Goal: Information Seeking & Learning: Check status

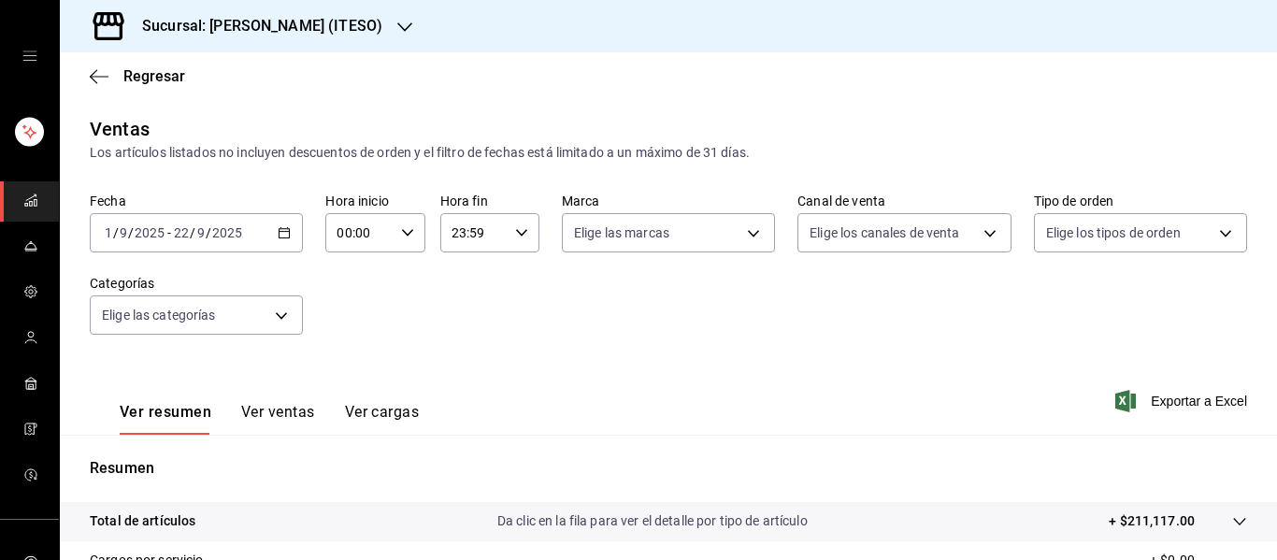
scroll to position [337, 0]
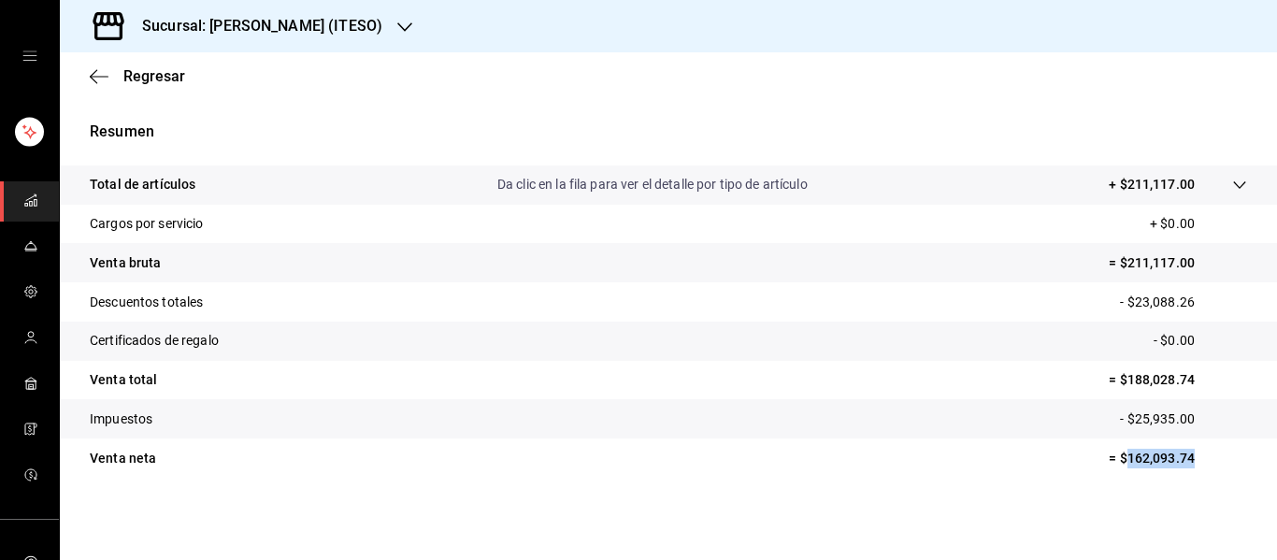
drag, startPoint x: 1111, startPoint y: 461, endPoint x: 1181, endPoint y: 453, distance: 70.6
click at [1181, 453] on p "= $162,093.74" at bounding box center [1178, 459] width 138 height 20
click at [910, 375] on tr "Venta total = $188,028.74" at bounding box center [668, 380] width 1217 height 39
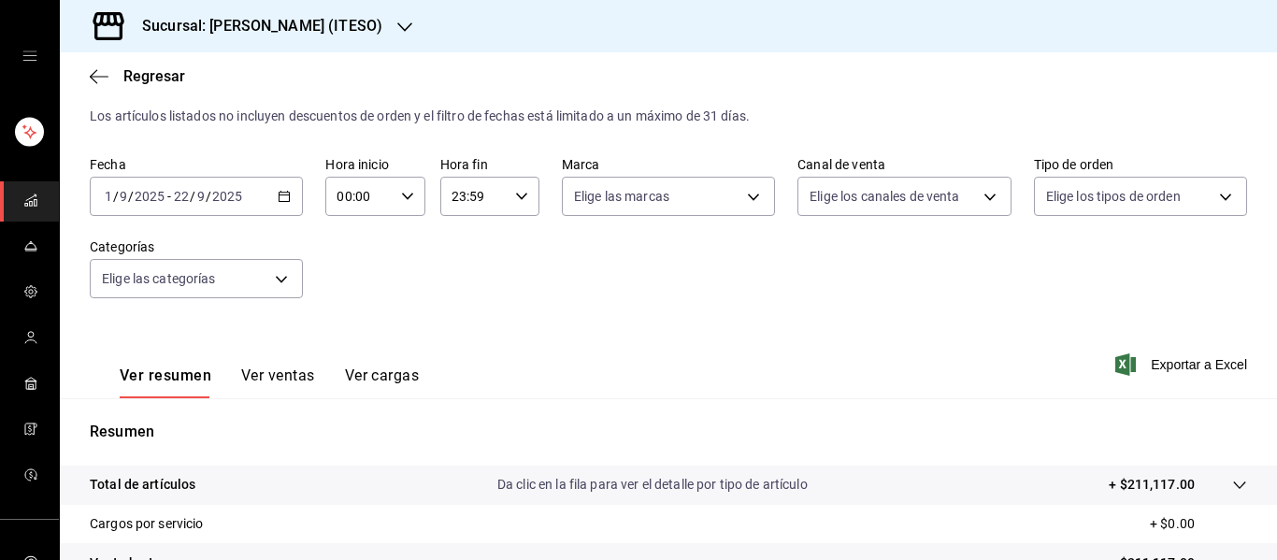
scroll to position [0, 0]
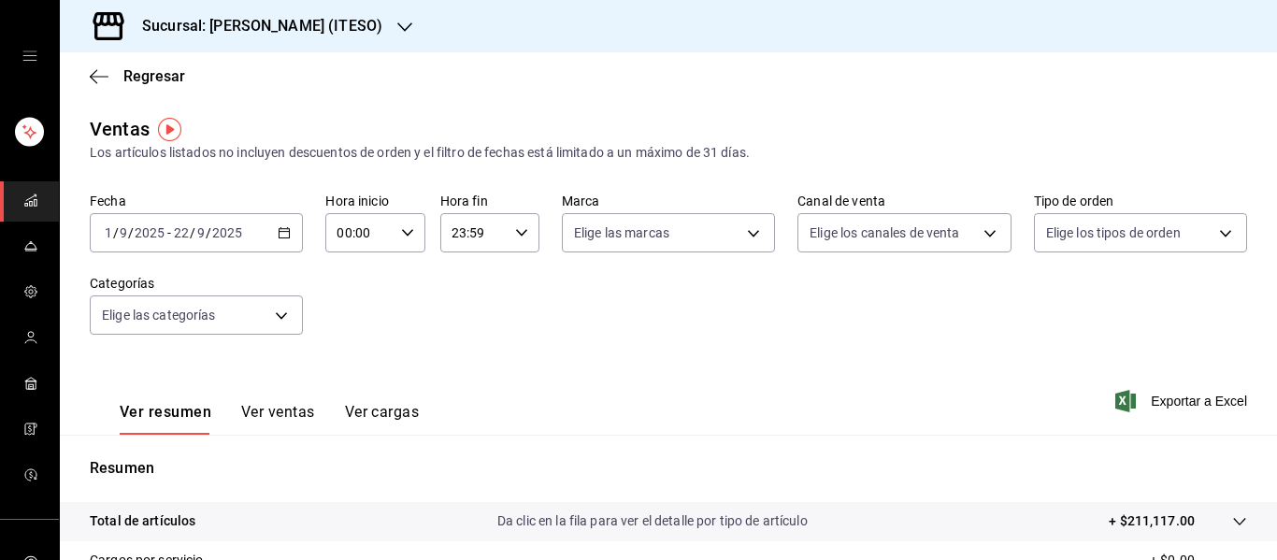
click at [324, 21] on font "Sucursal: [PERSON_NAME] (ITESO)" at bounding box center [262, 26] width 240 height 18
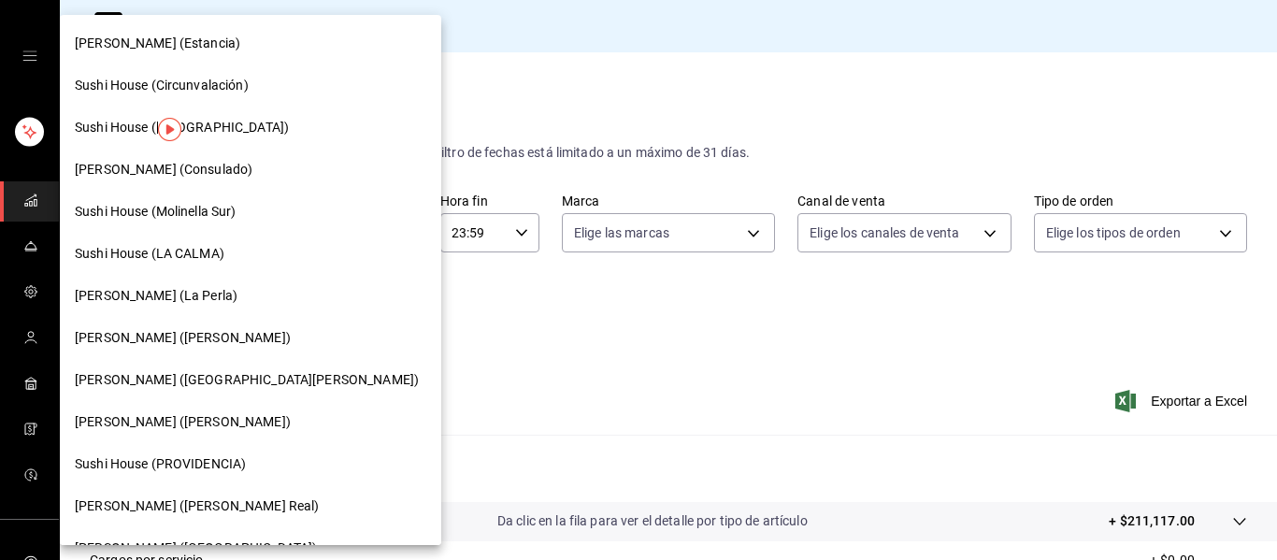
click at [860, 376] on div at bounding box center [638, 280] width 1277 height 560
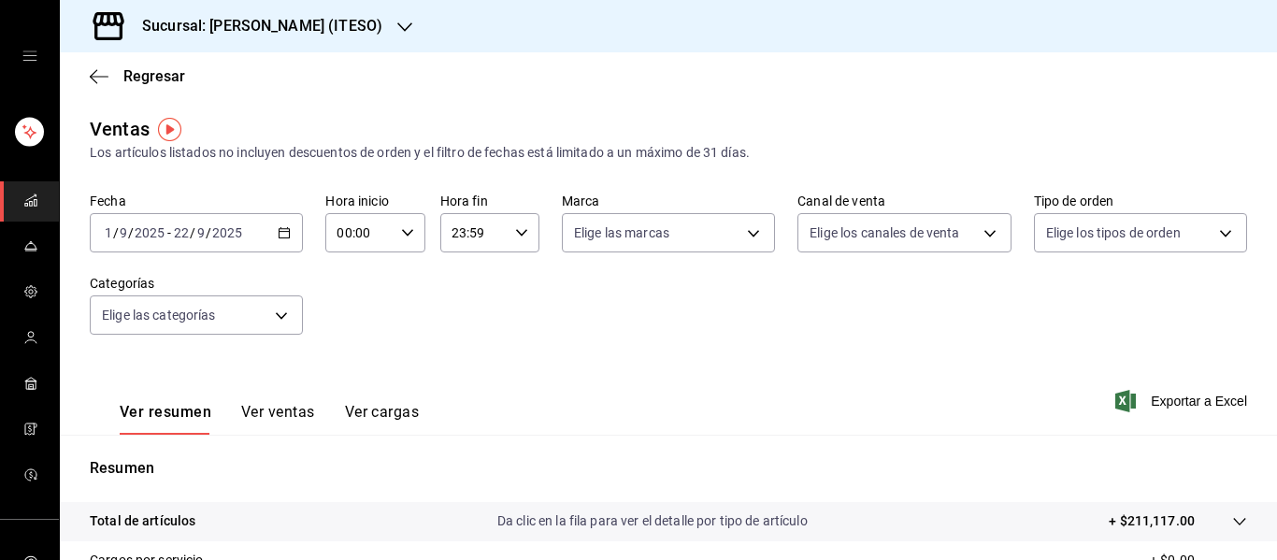
click at [323, 19] on font "Sucursal: [PERSON_NAME] (ITESO)" at bounding box center [262, 26] width 240 height 18
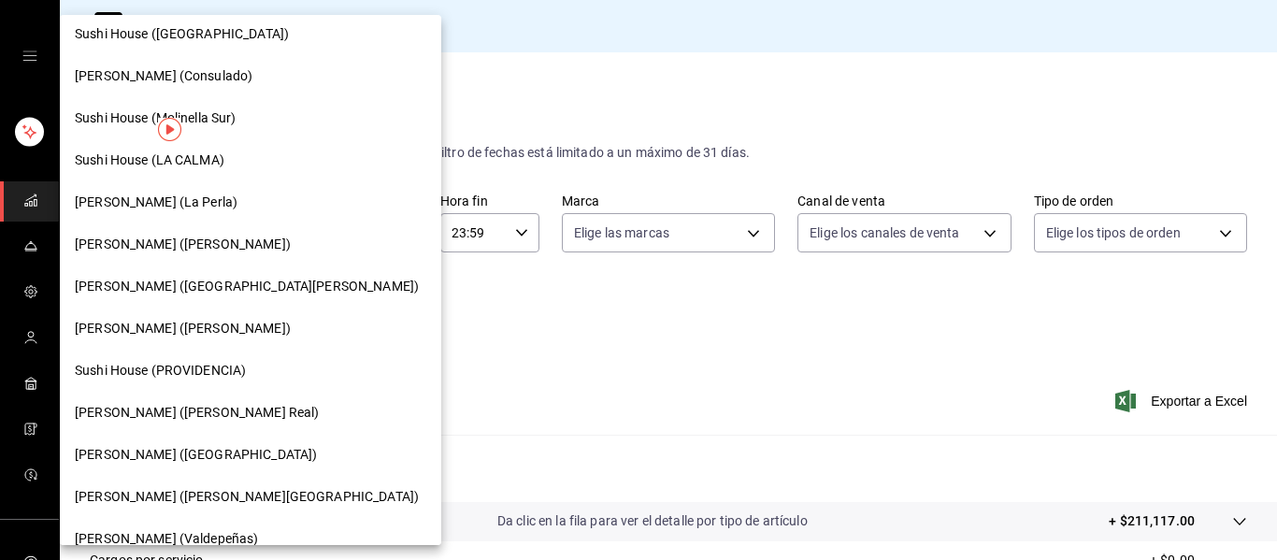
scroll to position [76, 0]
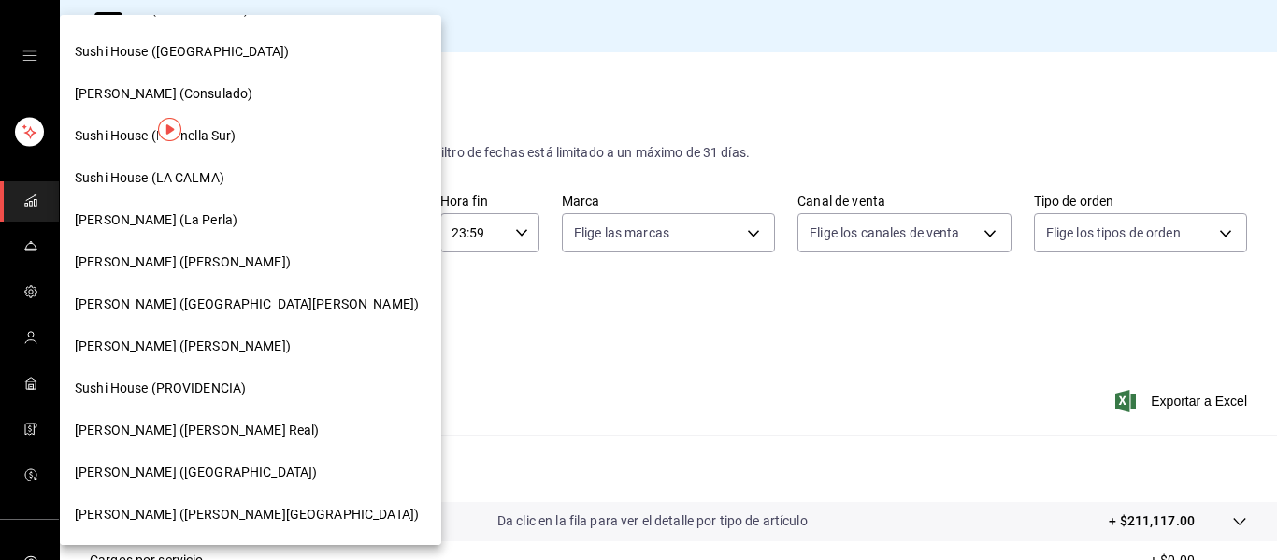
click at [148, 221] on font "[PERSON_NAME] (La Perla)" at bounding box center [156, 219] width 163 height 15
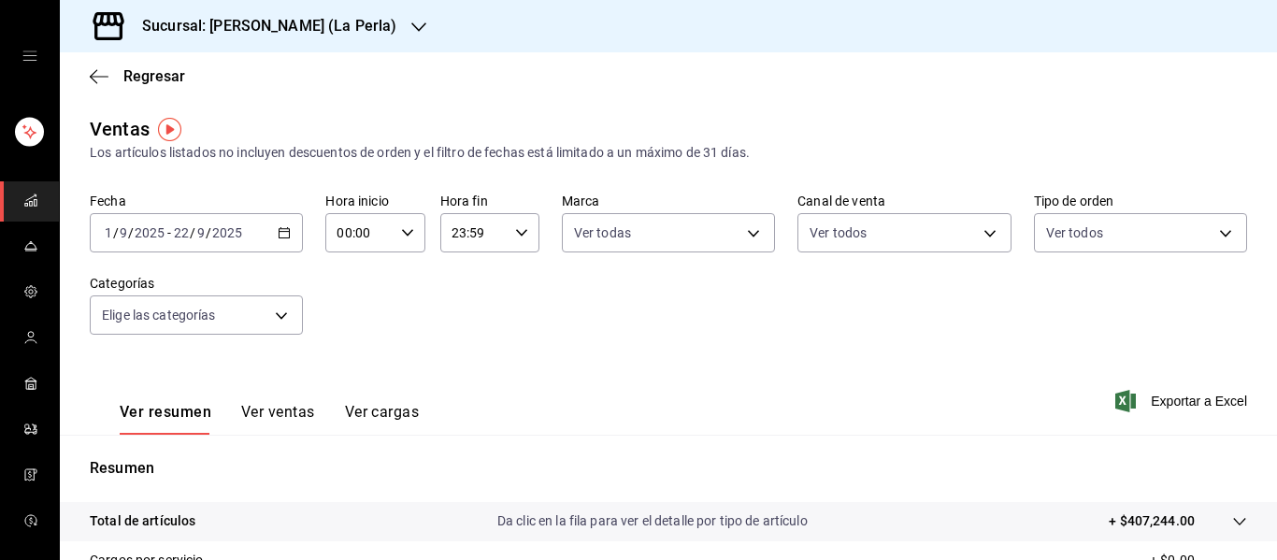
click at [278, 228] on icon "button" at bounding box center [284, 232] width 13 height 13
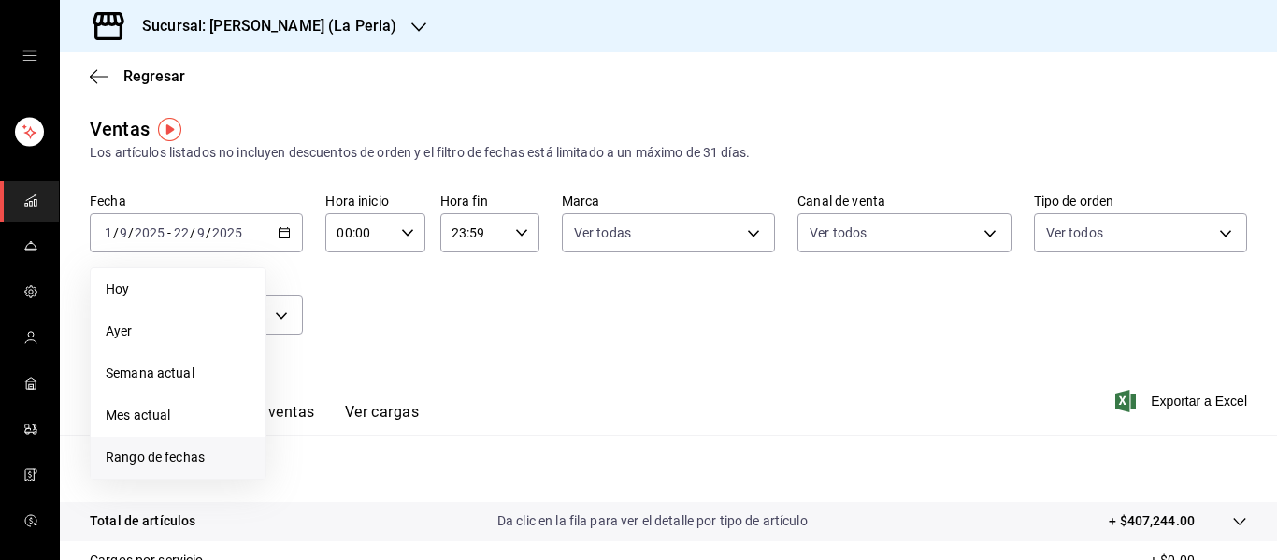
click at [154, 448] on span "Rango de fechas" at bounding box center [178, 458] width 145 height 20
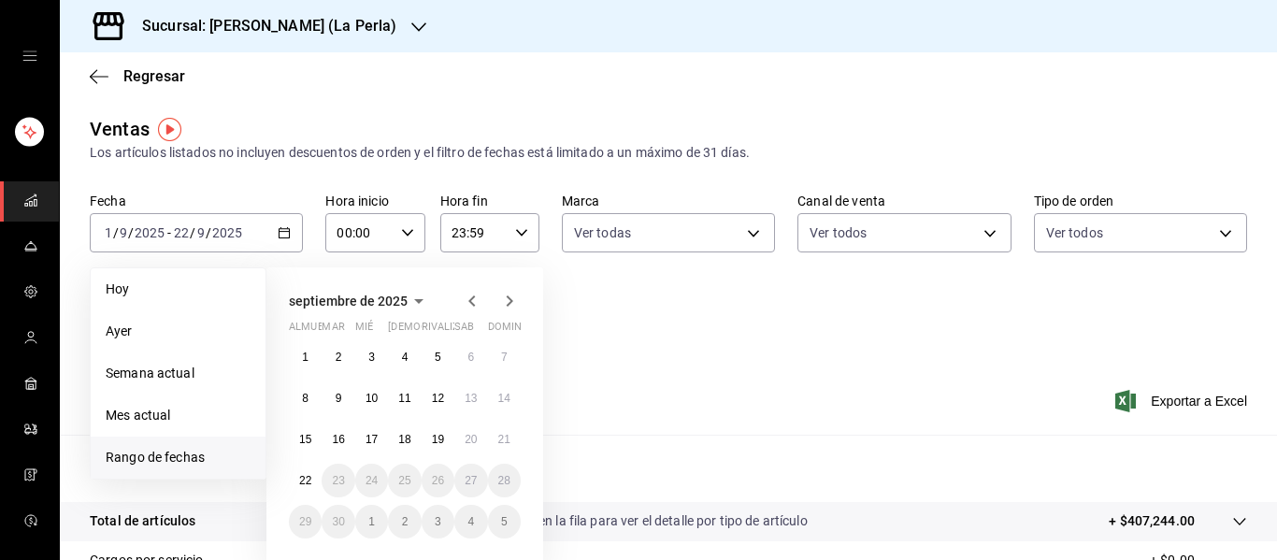
click at [468, 298] on icon "button" at bounding box center [472, 301] width 22 height 22
click at [439, 354] on font "1" at bounding box center [438, 357] width 7 height 13
click at [502, 516] on font "31" at bounding box center [504, 521] width 12 height 13
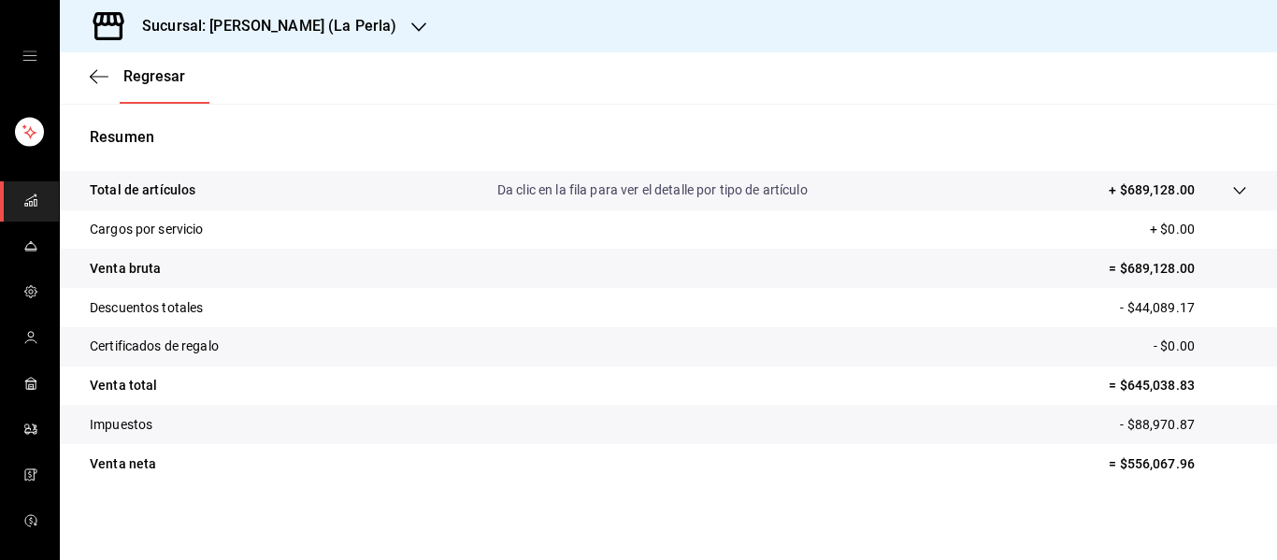
scroll to position [337, 0]
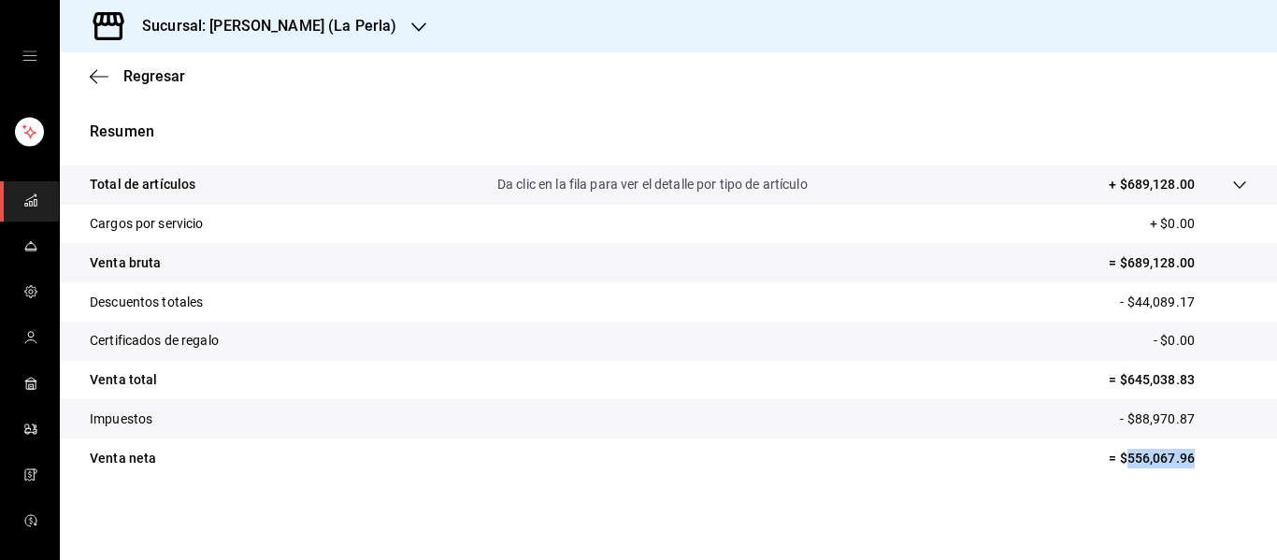
drag, startPoint x: 1113, startPoint y: 464, endPoint x: 1180, endPoint y: 460, distance: 67.4
click at [1180, 460] on font "= $556,067.96" at bounding box center [1152, 458] width 86 height 15
click at [989, 409] on tr "Impuestos - $88,970.87" at bounding box center [668, 418] width 1217 height 39
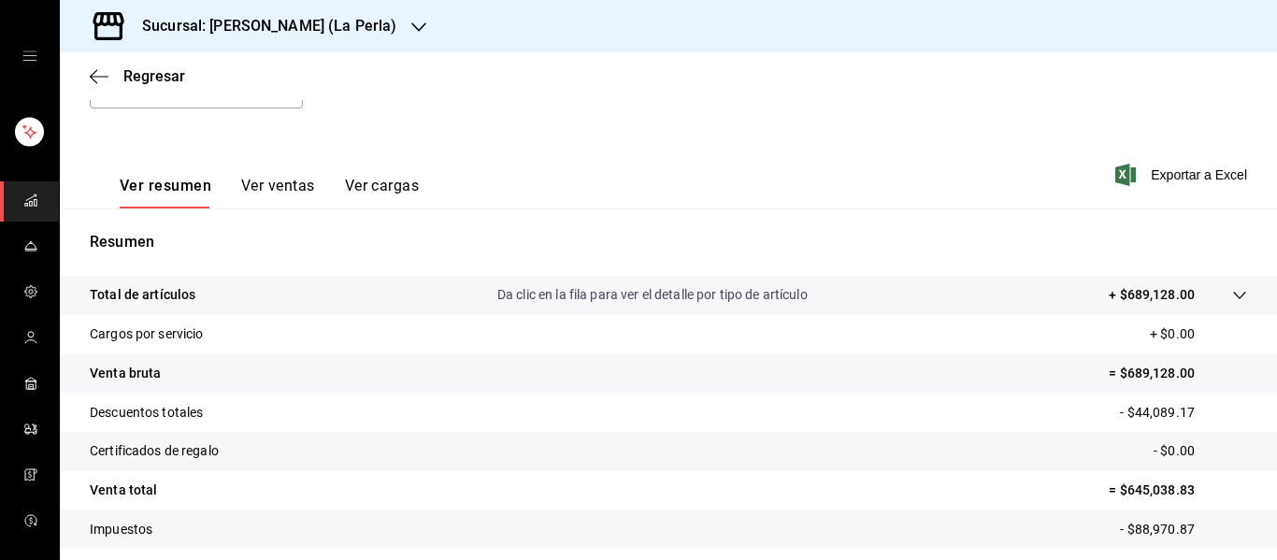
scroll to position [0, 0]
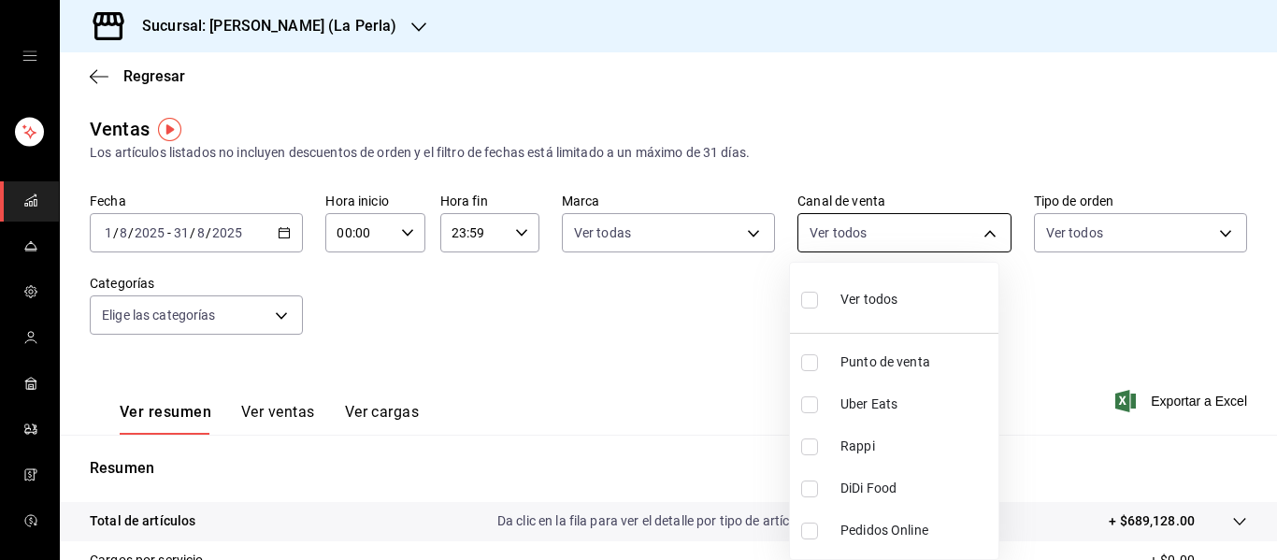
click at [921, 230] on body "Sucursal: [PERSON_NAME] (La Perla) Regresar Ventas Los artículos listados no in…" at bounding box center [638, 280] width 1277 height 560
click at [848, 403] on font "Uber Eats" at bounding box center [869, 403] width 57 height 15
type input "UBER_EATS"
checkbox input "true"
click at [1095, 286] on div at bounding box center [638, 280] width 1277 height 560
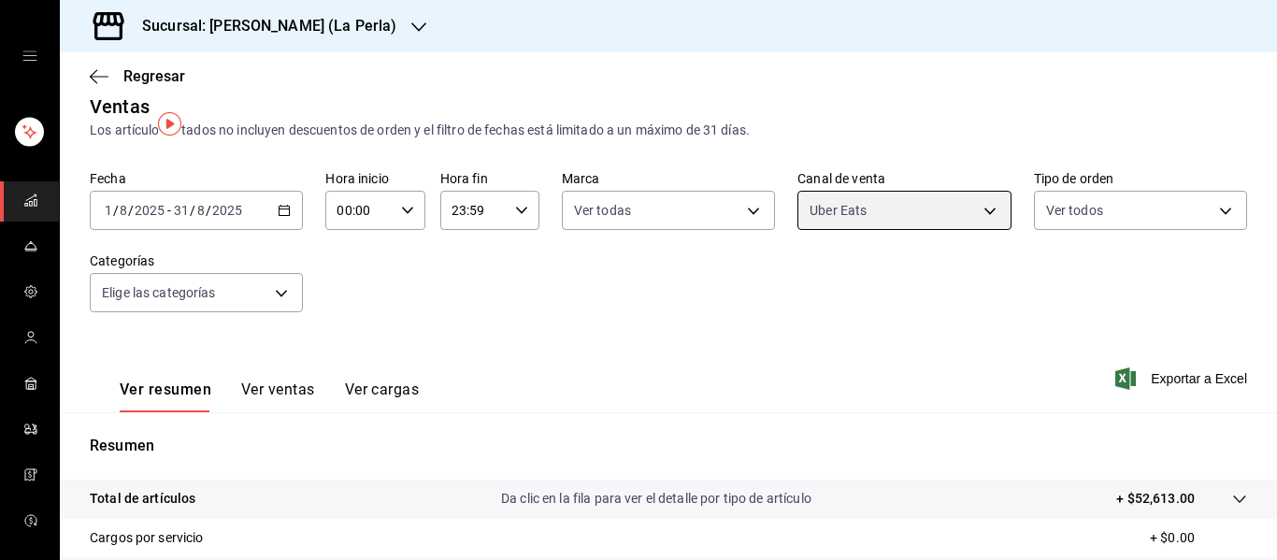
scroll to position [5, 0]
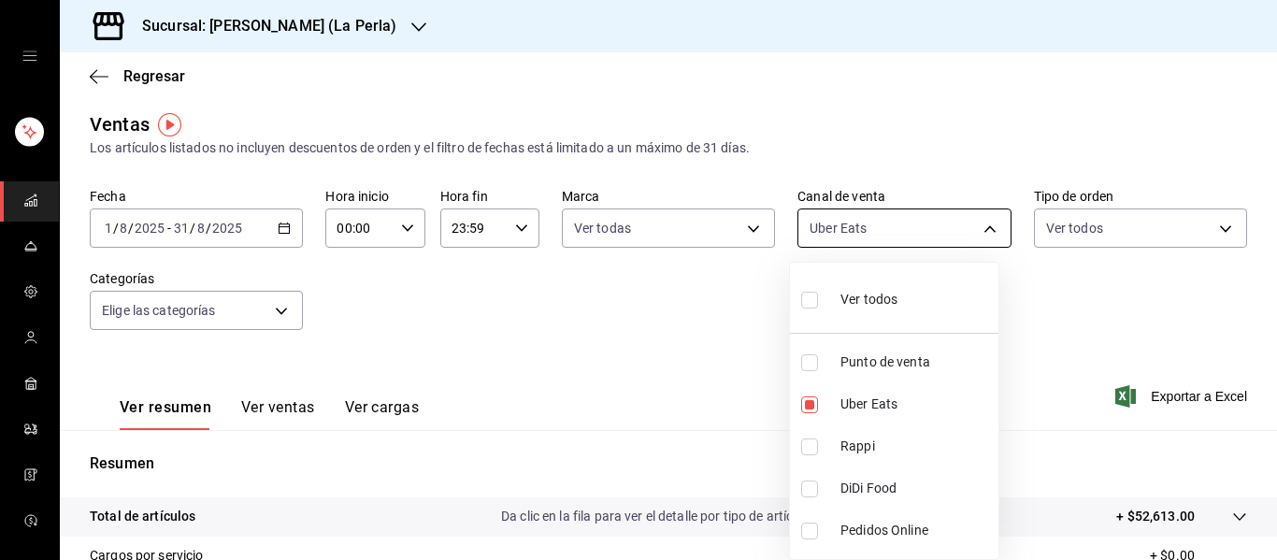
click at [977, 239] on body "Sucursal: [PERSON_NAME] (La Perla) Regresar Ventas Los artículos listados no in…" at bounding box center [638, 280] width 1277 height 560
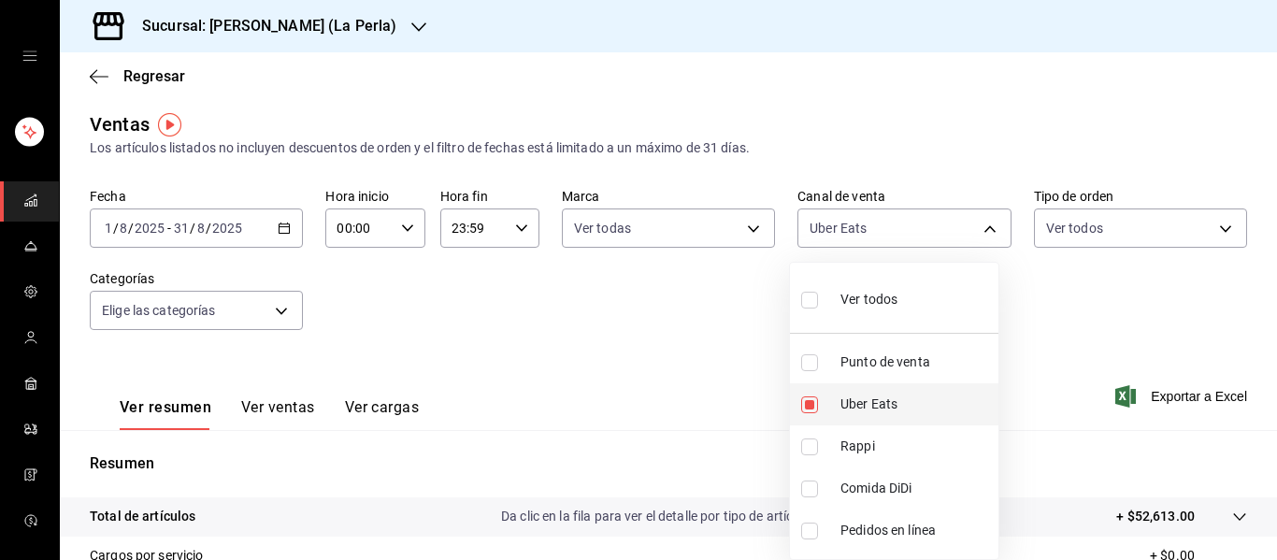
click at [809, 408] on input "checkbox" at bounding box center [809, 404] width 17 height 17
checkbox input "false"
click at [808, 444] on input "checkbox" at bounding box center [809, 447] width 17 height 17
checkbox input "true"
type input "RAPPI"
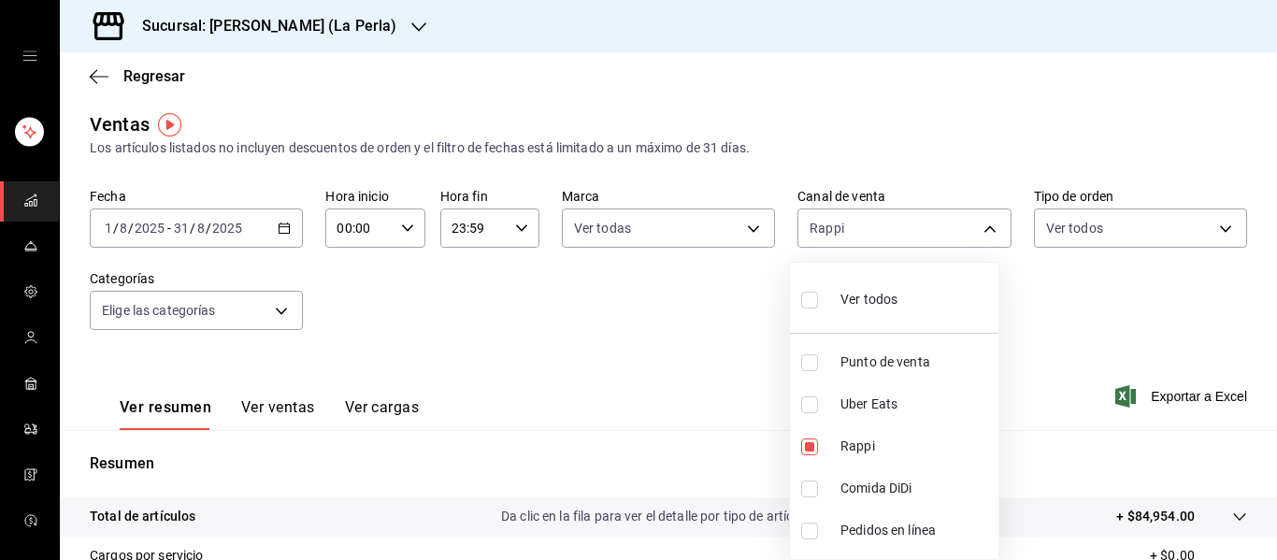
click at [1058, 407] on div at bounding box center [638, 280] width 1277 height 560
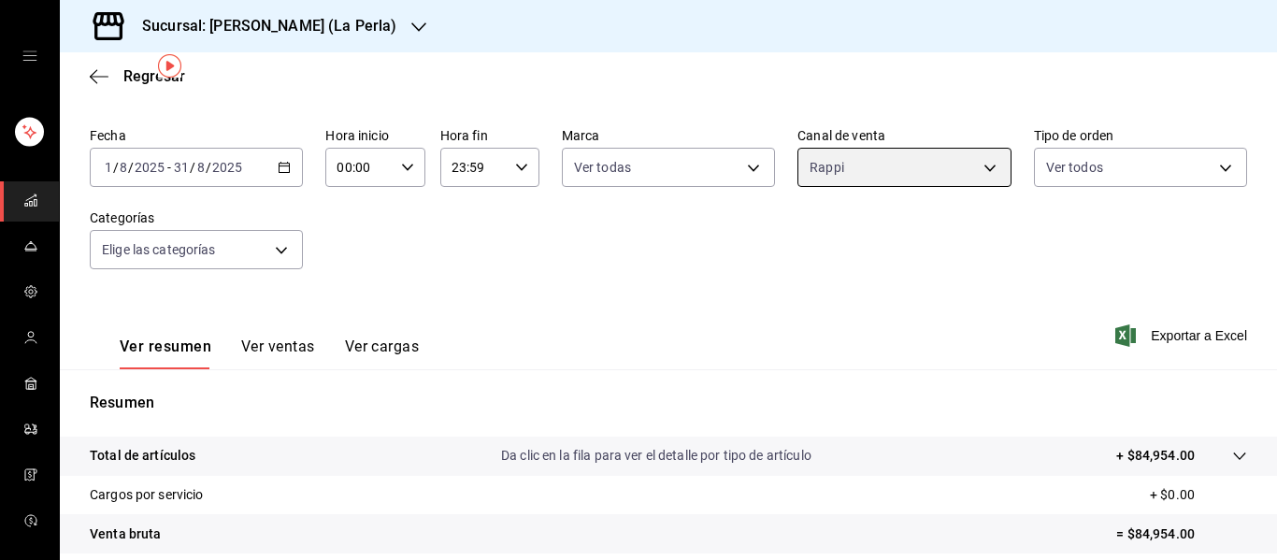
scroll to position [64, 0]
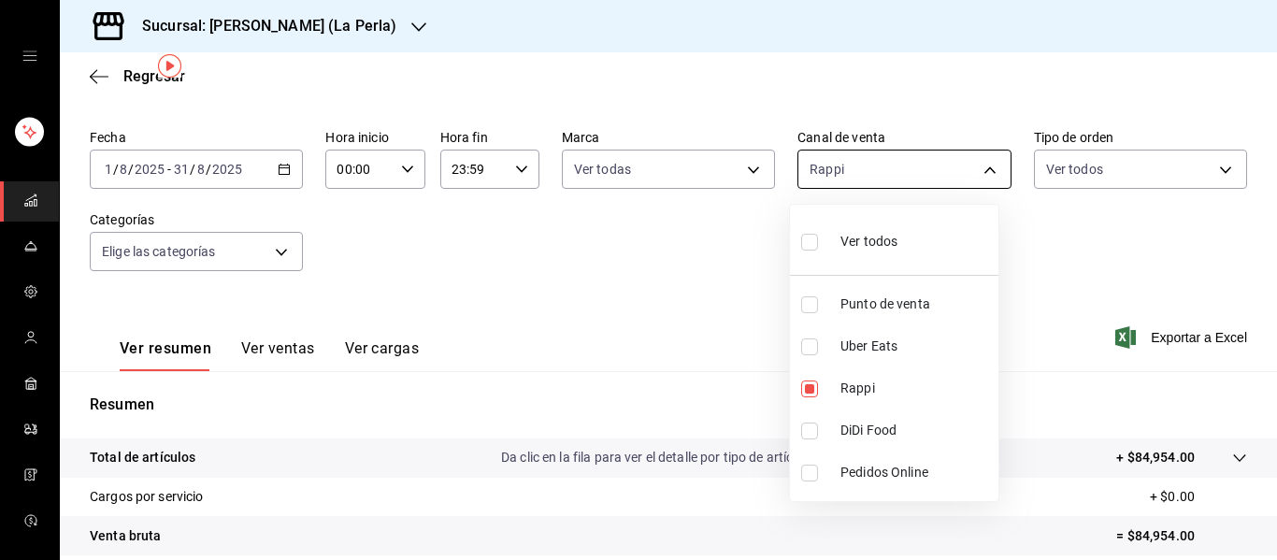
click at [974, 169] on body "Sucursal: [PERSON_NAME] (La Perla) Regresar Ventas Los artículos listados no in…" at bounding box center [638, 280] width 1277 height 560
click at [810, 387] on input "checkbox" at bounding box center [809, 389] width 17 height 17
checkbox input "false"
click at [808, 424] on input "checkbox" at bounding box center [809, 431] width 17 height 17
checkbox input "true"
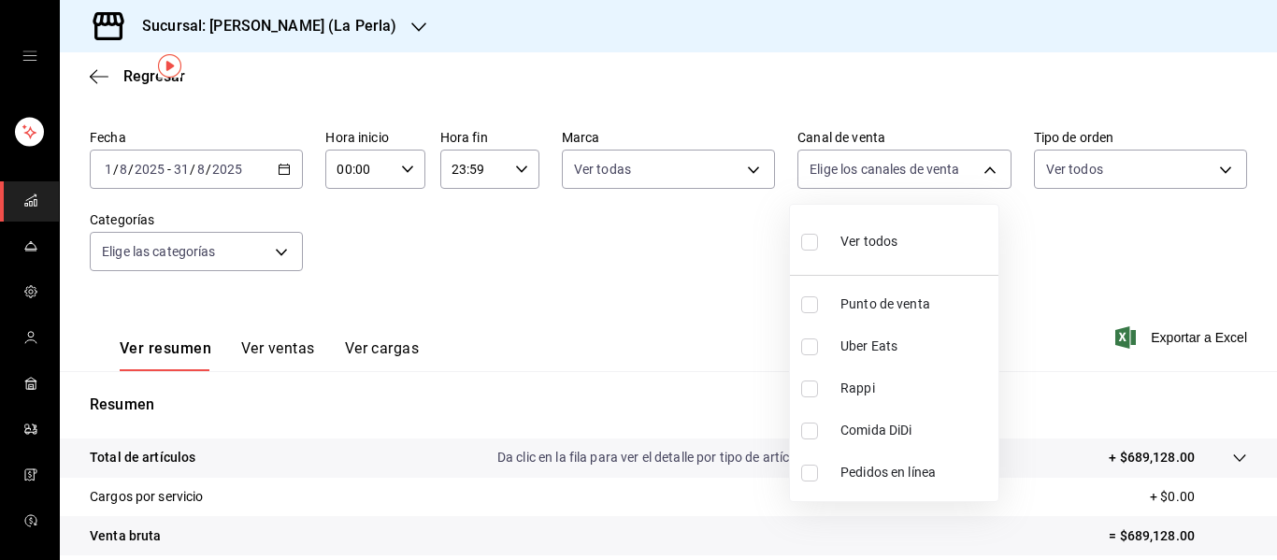
type input "DIDI_FOOD"
click at [1068, 416] on div at bounding box center [638, 280] width 1277 height 560
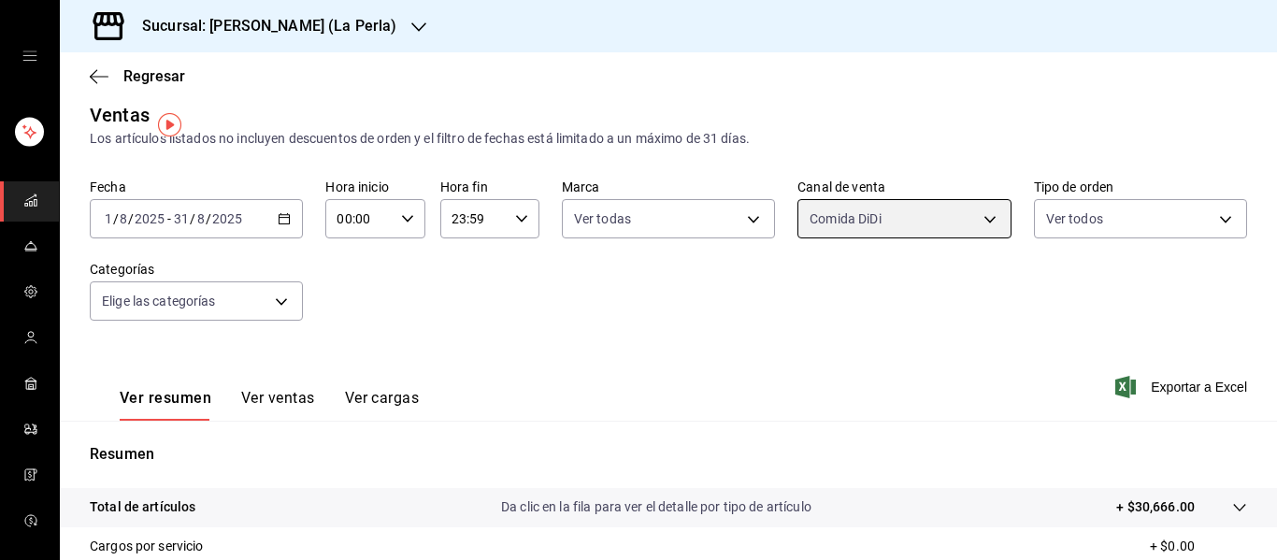
scroll to position [5, 0]
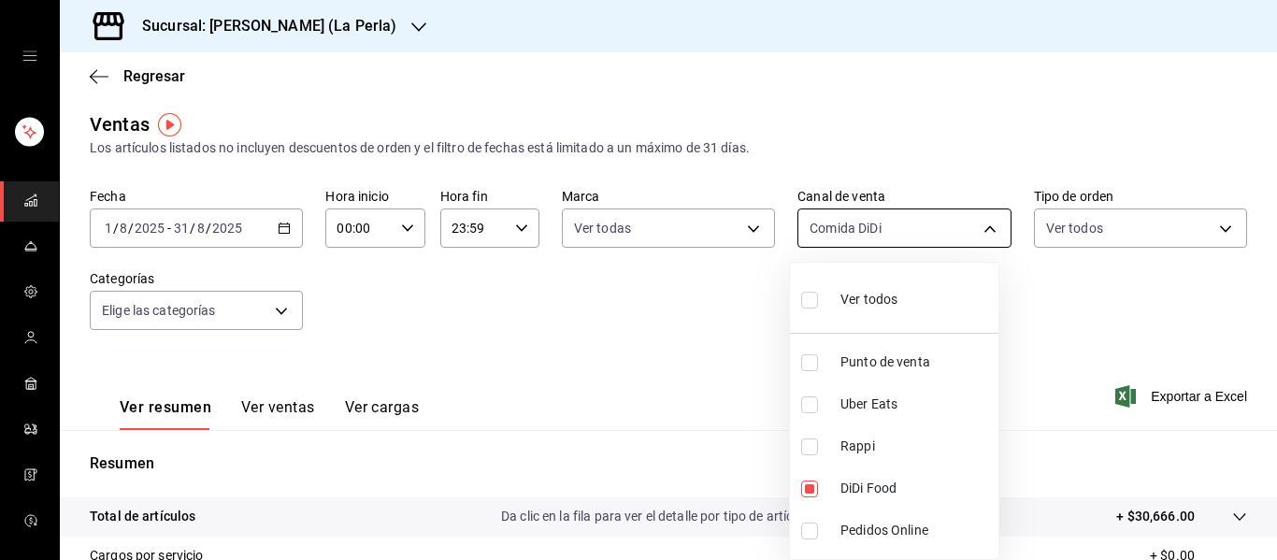
click at [971, 224] on body "Sucursal: [PERSON_NAME] (La Perla) Regresar Ventas Los artículos listados no in…" at bounding box center [638, 280] width 1277 height 560
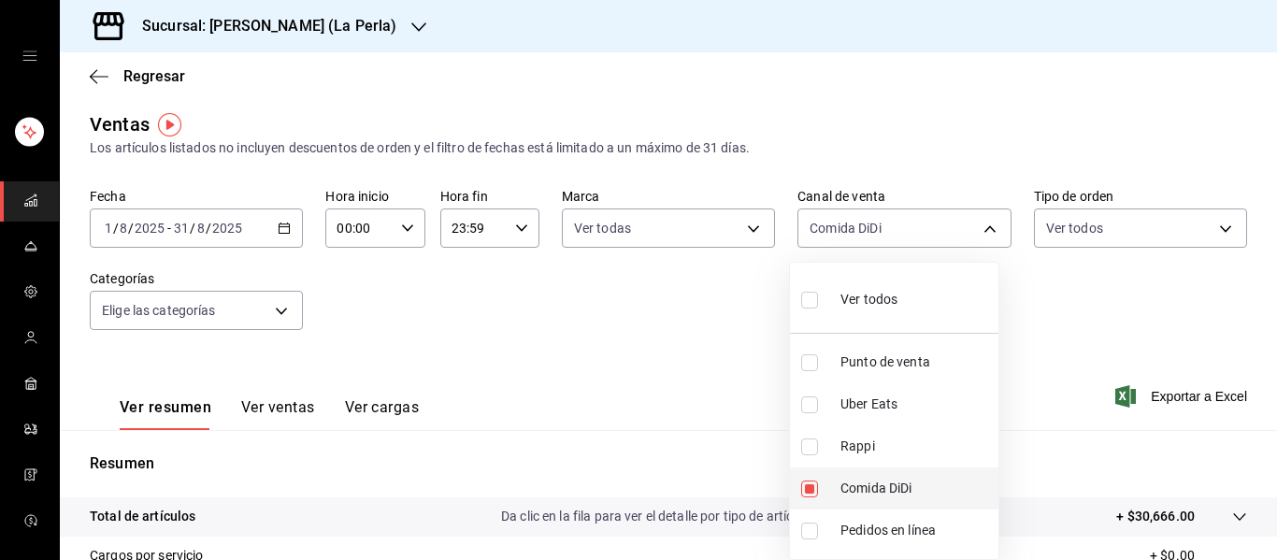
click at [809, 490] on input "checkbox" at bounding box center [809, 489] width 17 height 17
checkbox input "false"
click at [808, 361] on input "checkbox" at bounding box center [809, 362] width 17 height 17
checkbox input "true"
type input "PARROT"
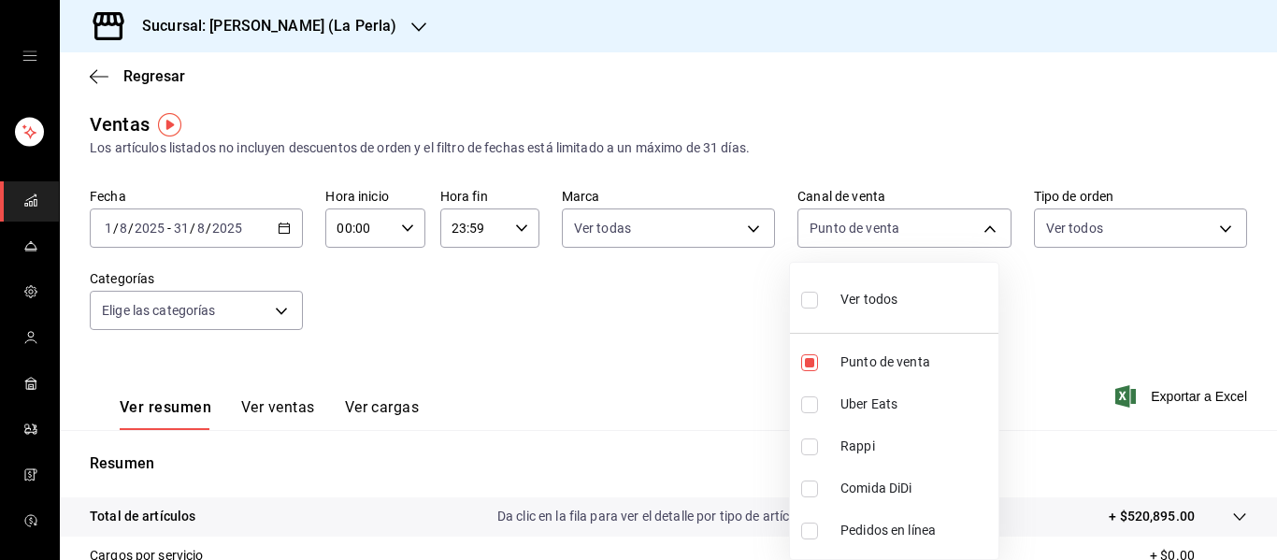
click at [1071, 392] on div at bounding box center [638, 280] width 1277 height 560
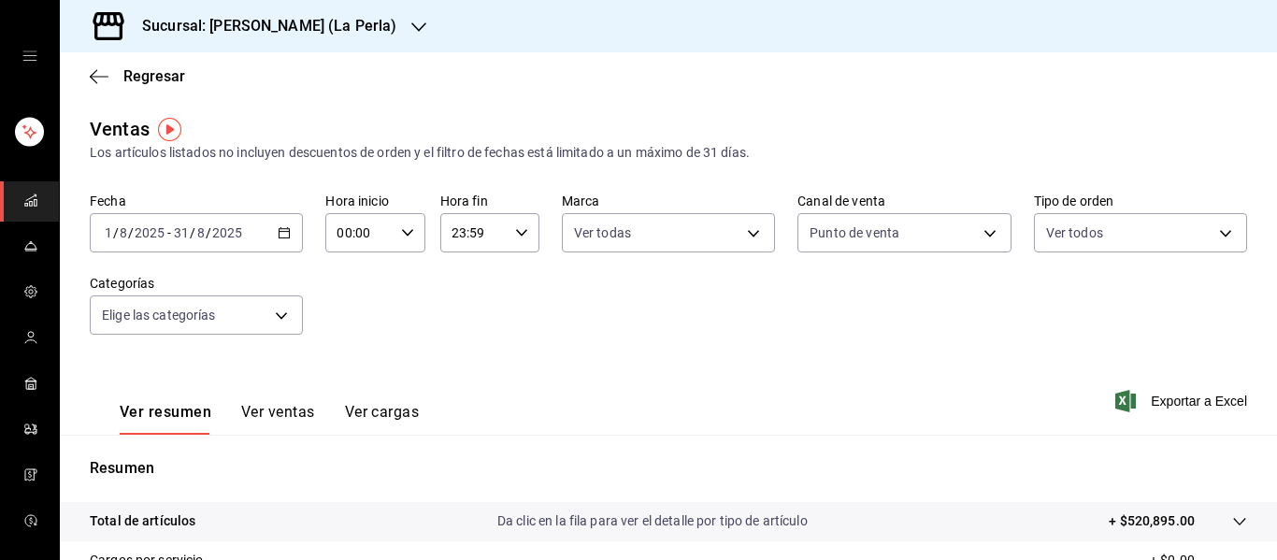
click at [333, 31] on font "Sucursal: [PERSON_NAME] (La Perla)" at bounding box center [269, 26] width 254 height 18
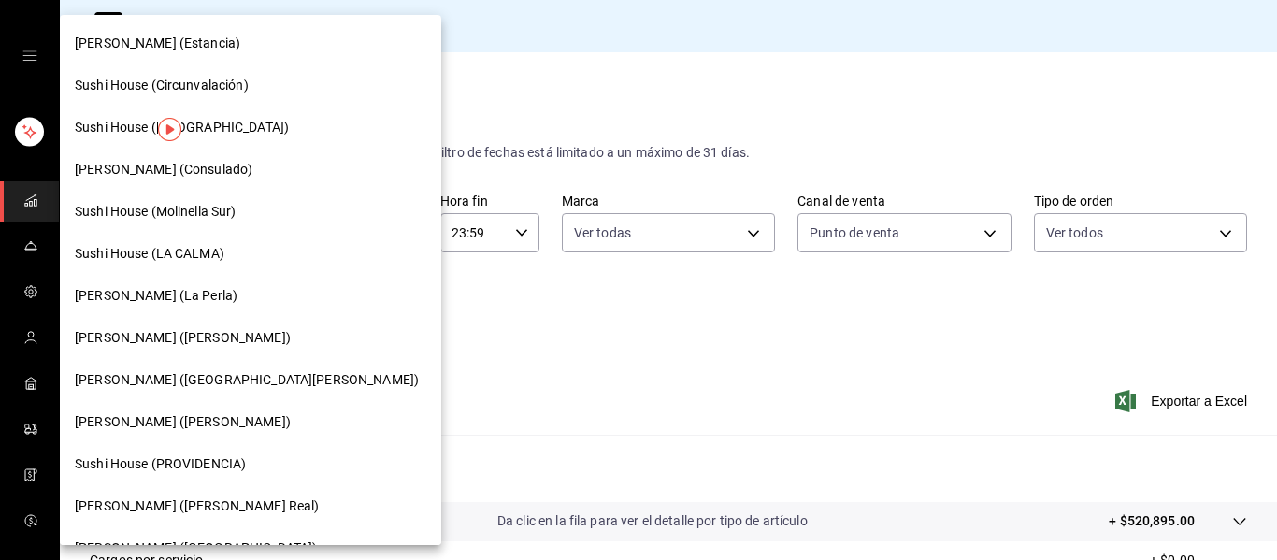
click at [182, 157] on div "[PERSON_NAME] (Consulado)" at bounding box center [250, 170] width 381 height 42
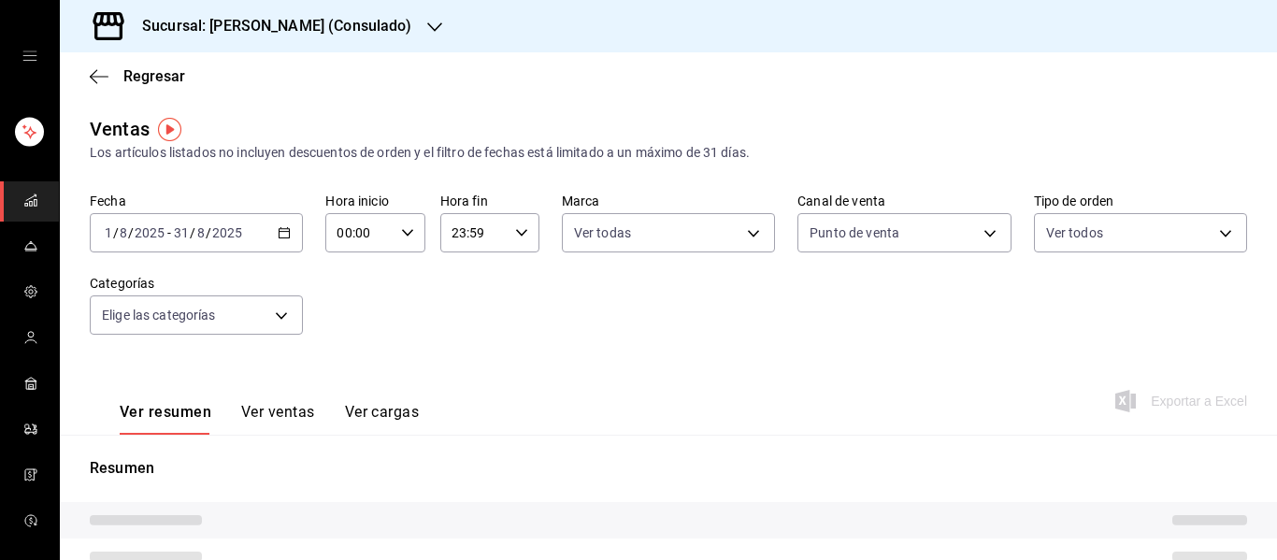
type input "PARROT"
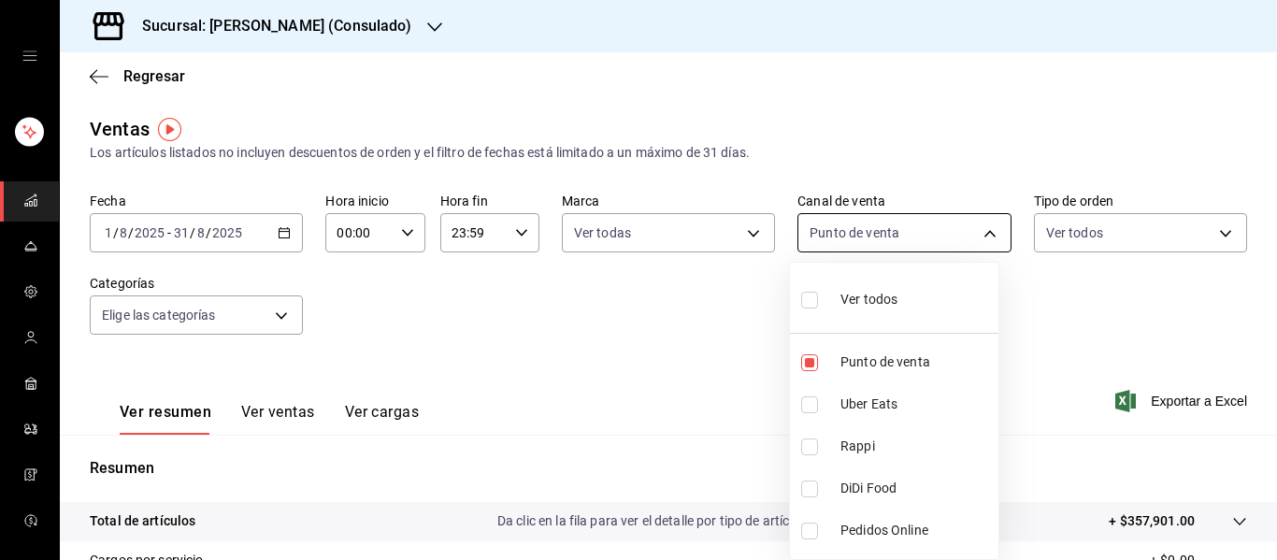
click at [978, 238] on body "Sucursal: Genki Poke (Consulado) Regresar Ventas Los artículos listados no incl…" at bounding box center [638, 280] width 1277 height 560
click at [810, 361] on input "checkbox" at bounding box center [809, 362] width 17 height 17
checkbox input "false"
click at [810, 304] on input "checkbox" at bounding box center [809, 300] width 17 height 17
checkbox input "true"
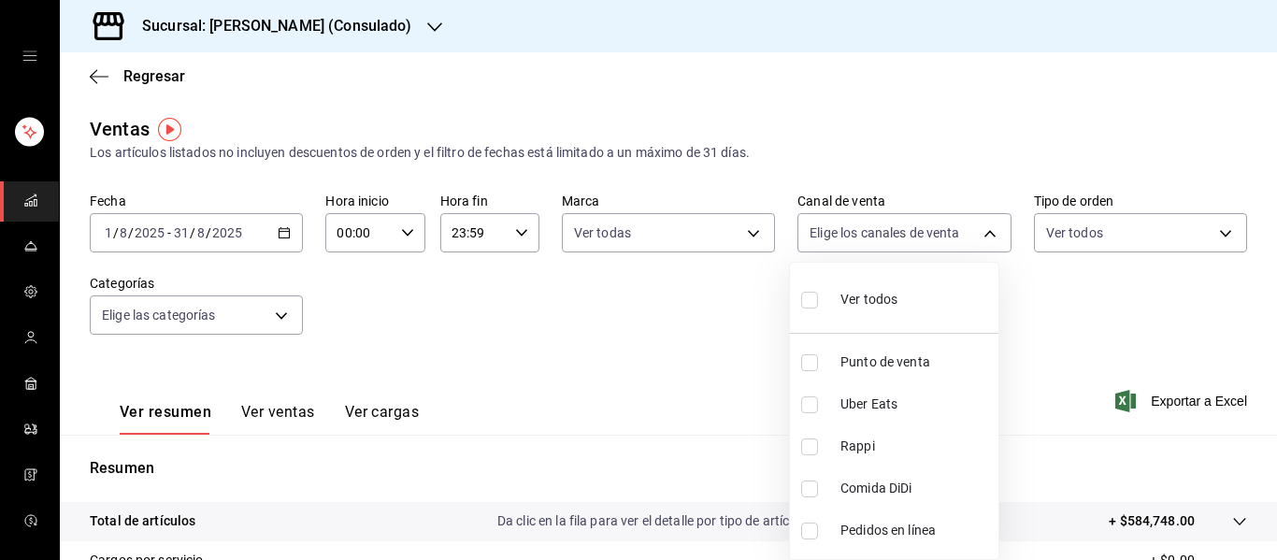
type input "PARROT,UBER_EATS,RAPPI,DIDI_FOOD,ONLINE"
checkbox input "true"
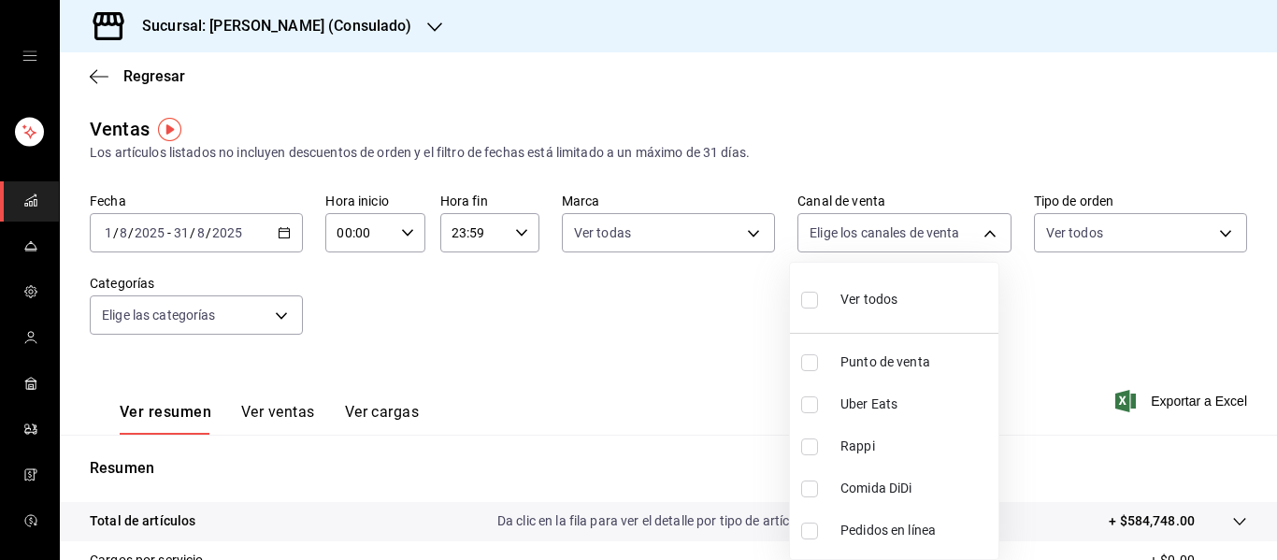
checkbox input "true"
click at [1055, 319] on div at bounding box center [638, 280] width 1277 height 560
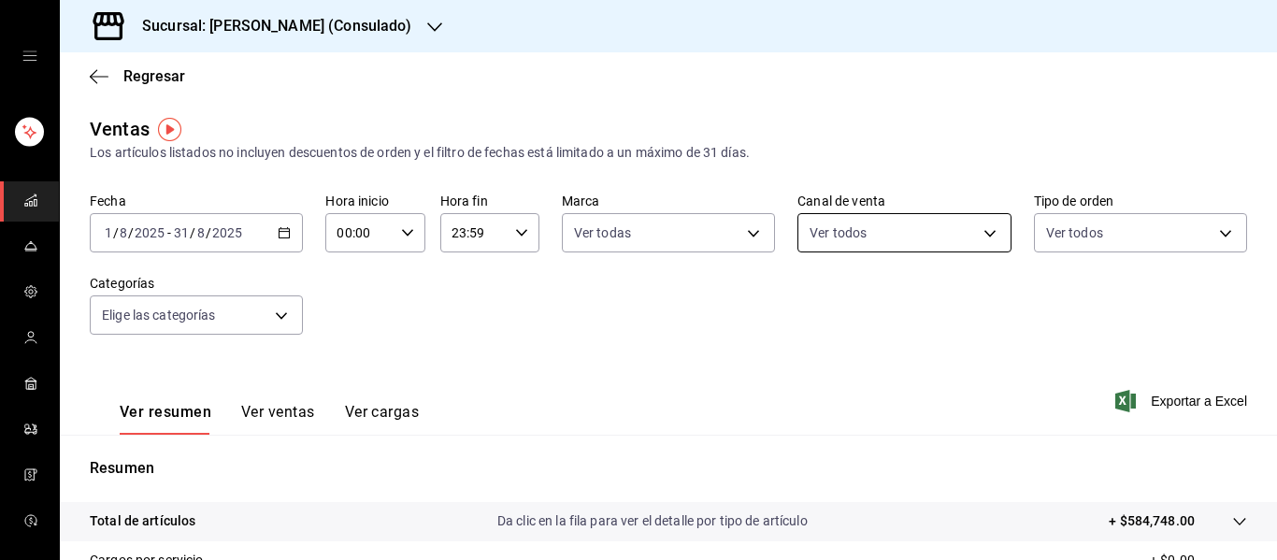
click at [972, 228] on body "Sucursal: Genki Poke (Consulado) Regresar Ventas Los artículos listados no incl…" at bounding box center [638, 280] width 1277 height 560
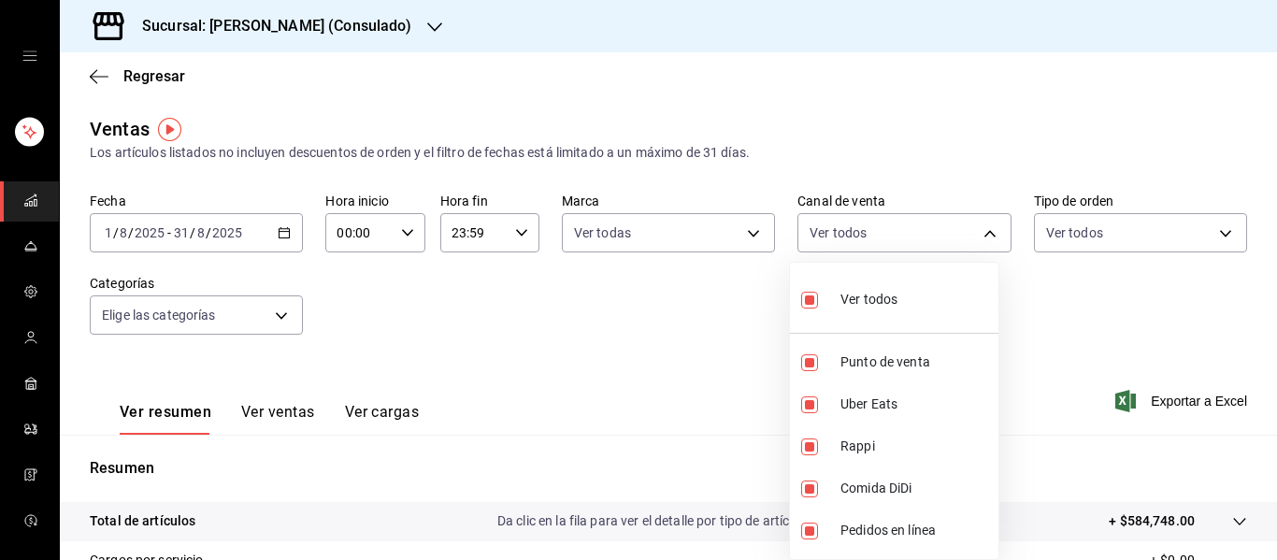
click at [804, 292] on input "checkbox" at bounding box center [809, 300] width 17 height 17
checkbox input "false"
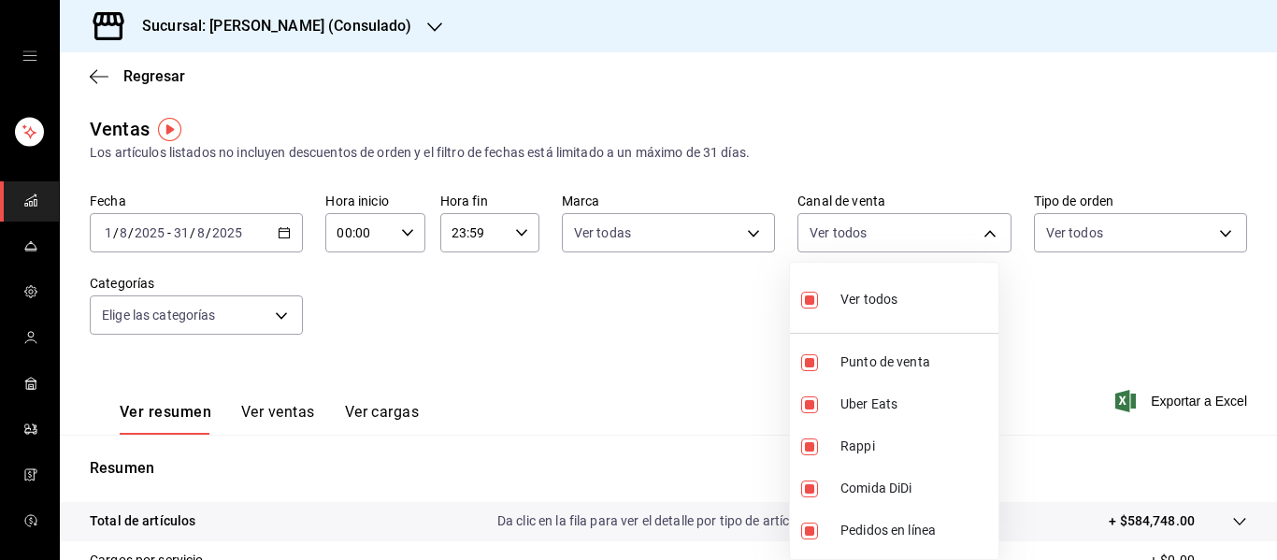
checkbox input "false"
click at [819, 400] on label at bounding box center [813, 404] width 24 height 17
click at [818, 400] on input "checkbox" at bounding box center [809, 404] width 17 height 17
checkbox input "false"
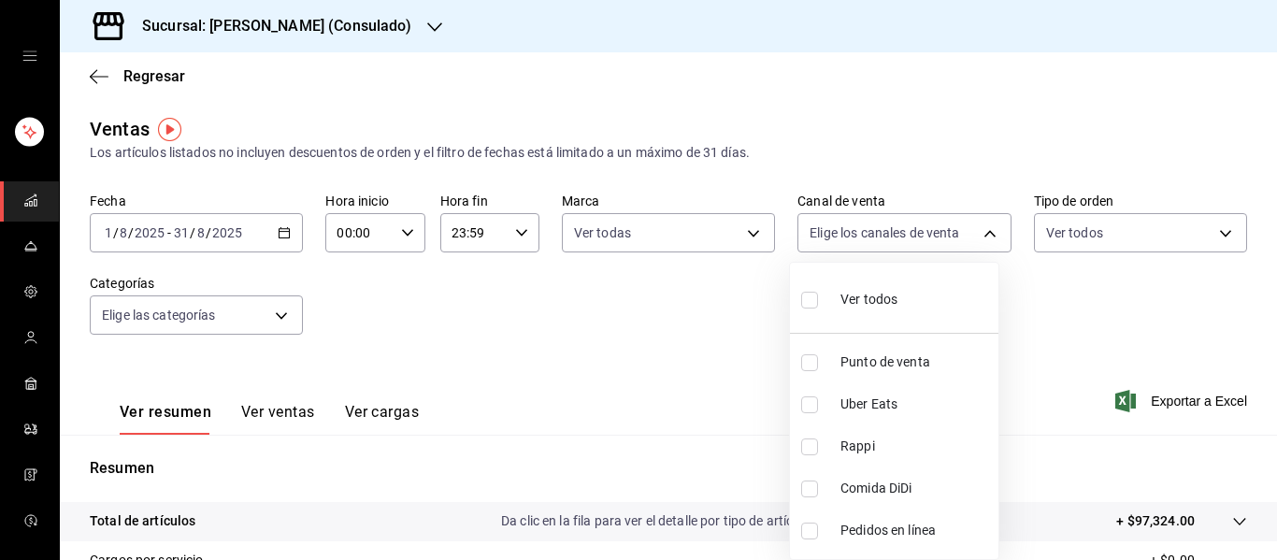
click at [809, 410] on input "checkbox" at bounding box center [809, 404] width 17 height 17
checkbox input "true"
type input "UBER_EATS"
click at [814, 450] on input "checkbox" at bounding box center [809, 447] width 17 height 17
checkbox input "true"
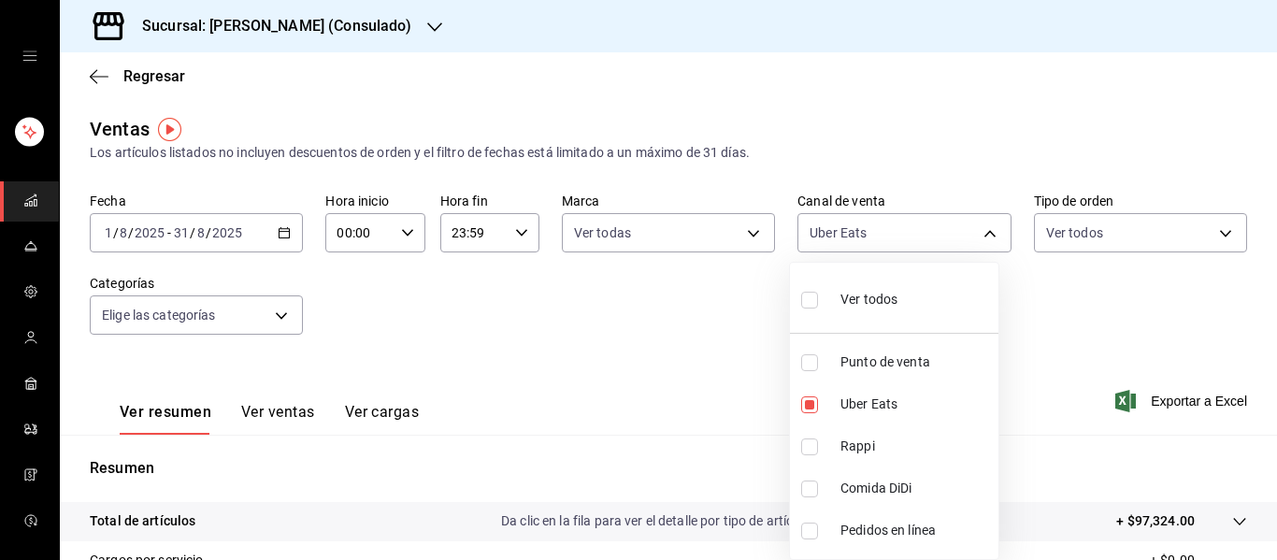
type input "UBER_EATS,RAPPI"
click at [806, 484] on input "checkbox" at bounding box center [809, 489] width 17 height 17
checkbox input "true"
type input "UBER_EATS,RAPPI,DIDI_FOOD"
click at [1062, 379] on div at bounding box center [638, 280] width 1277 height 560
